Goal: Task Accomplishment & Management: Manage account settings

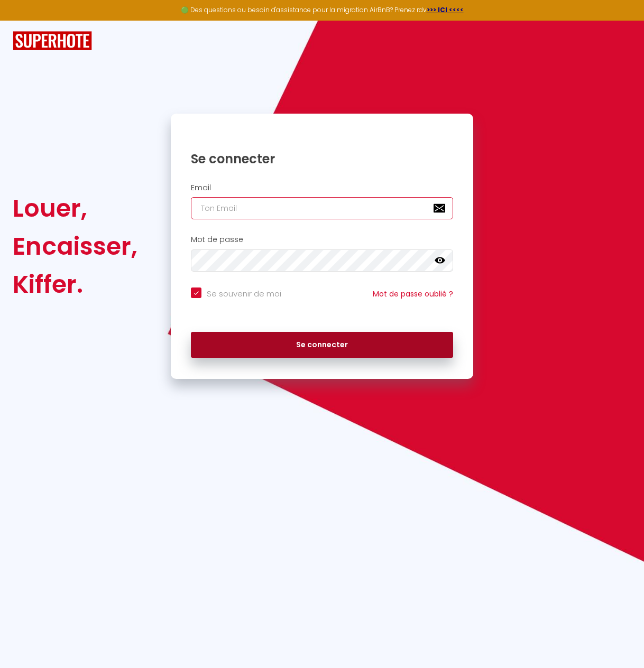
type input "[EMAIL_ADDRESS][DOMAIN_NAME]"
click at [317, 351] on button "Se connecter" at bounding box center [322, 345] width 262 height 26
checkbox input "true"
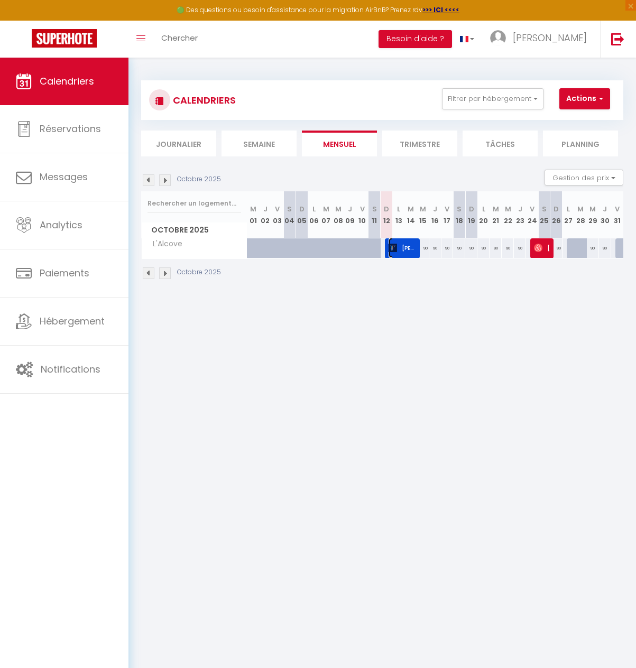
click at [406, 249] on span "[PERSON_NAME]" at bounding box center [401, 248] width 27 height 20
select select "OK"
select select "KO"
select select "0"
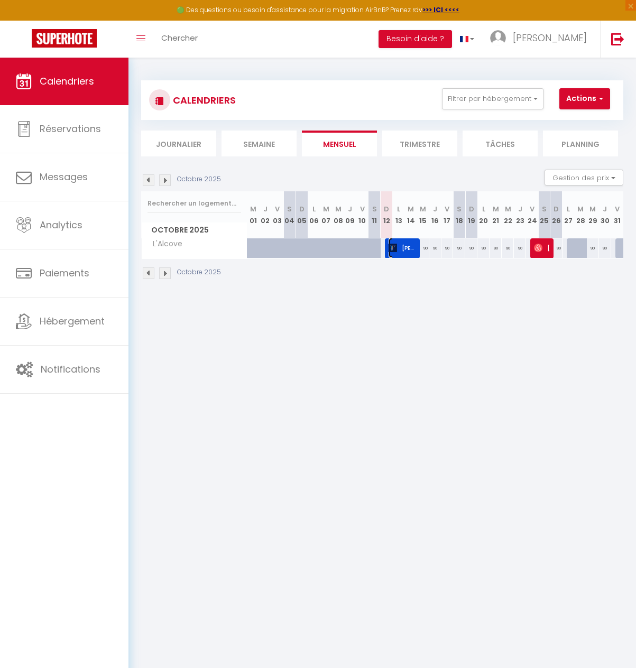
select select "1"
select select
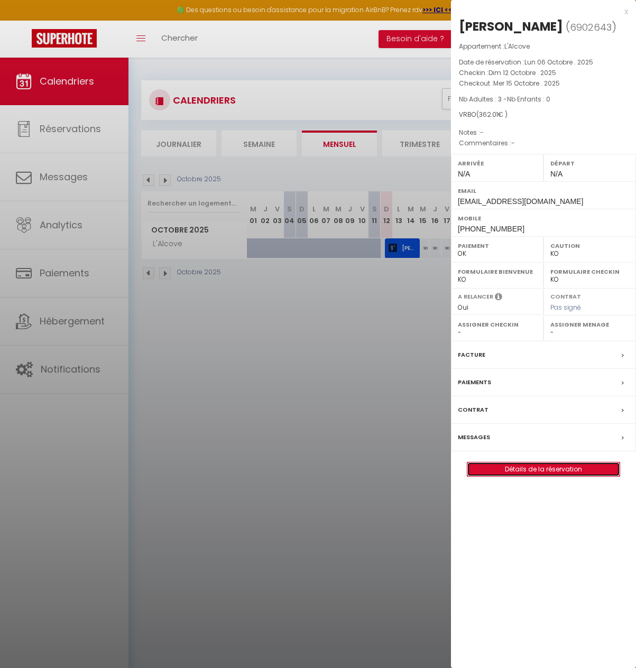
click at [542, 467] on link "Détails de la réservation" at bounding box center [543, 469] width 152 height 14
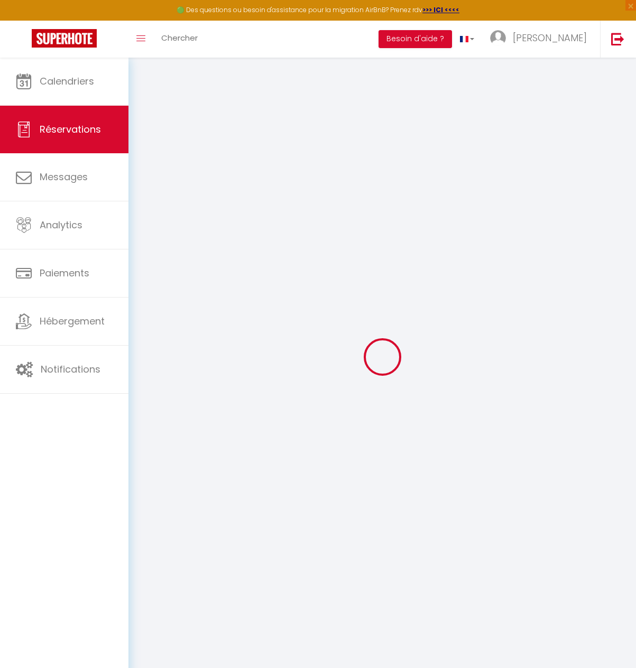
select select
checkbox input "false"
type input "55"
type input "16.01"
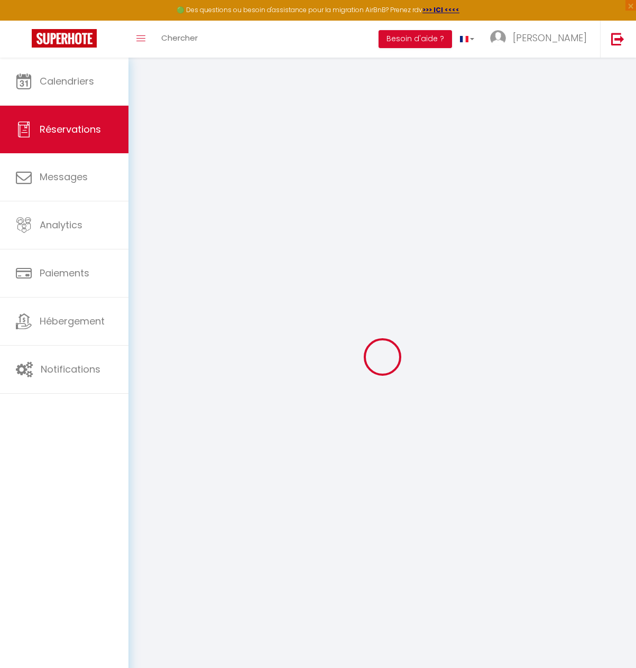
select select
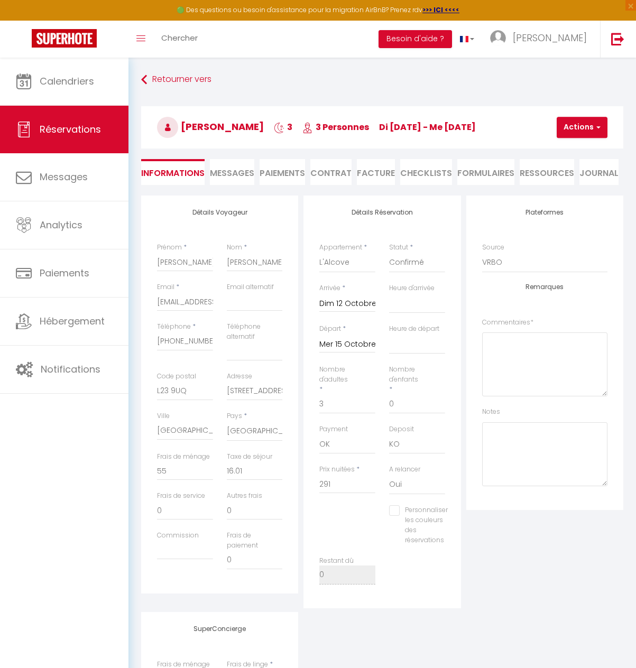
checkbox input "false"
select select
click at [231, 176] on span "Messages" at bounding box center [232, 173] width 44 height 12
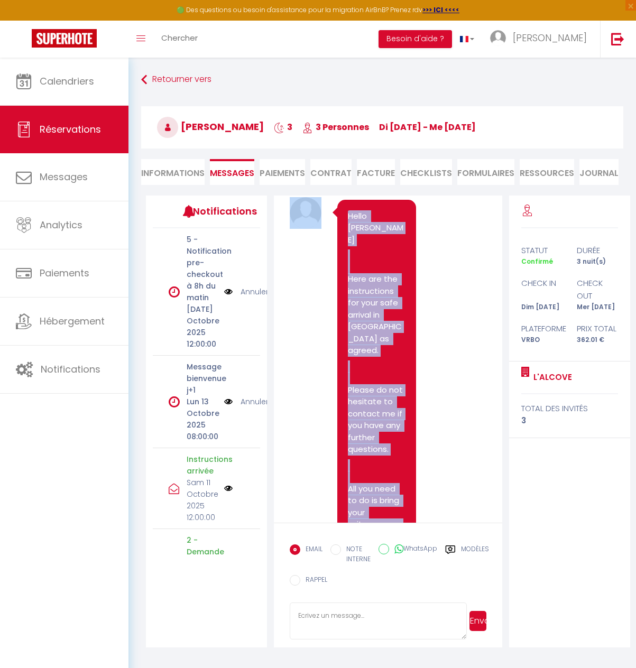
scroll to position [1595, 0]
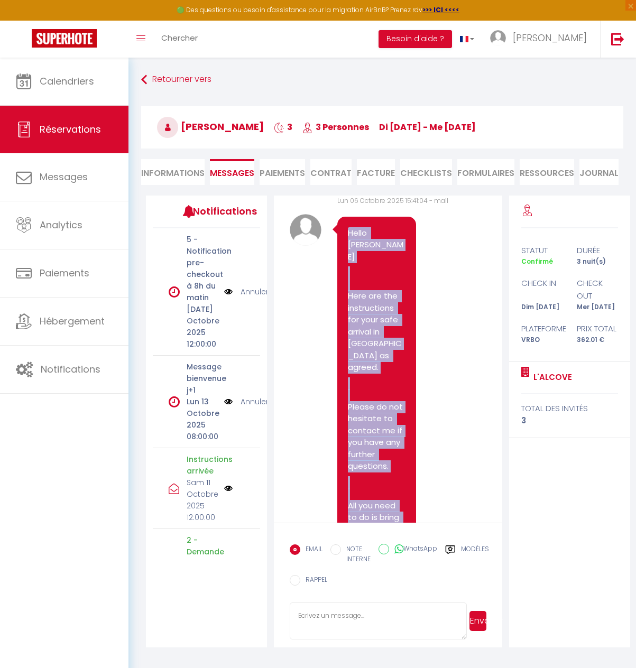
drag, startPoint x: 378, startPoint y: 468, endPoint x: 347, endPoint y: 240, distance: 229.4
copy pre "Lorem ipsumd Sita con adi elitseddoeiu tem inci utla etdolor ma Aliquaenima mi …"
